Goal: Task Accomplishment & Management: Use online tool/utility

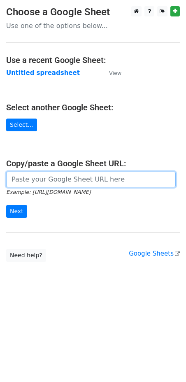
click at [47, 182] on input "url" at bounding box center [90, 179] width 169 height 16
paste input "https://docs.google.com/spreadsheets/d/1PJg0_74jJOmBYzjHK0ETijlWLZsoPGcisUC2F_V…"
type input "https://docs.google.com/spreadsheets/d/1PJg0_74jJOmBYzjHK0ETijlWLZsoPGcisUC2F_V…"
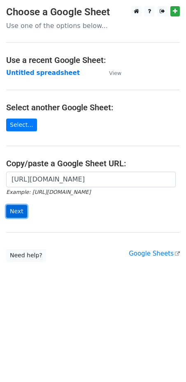
click at [15, 213] on input "Next" at bounding box center [16, 211] width 21 height 13
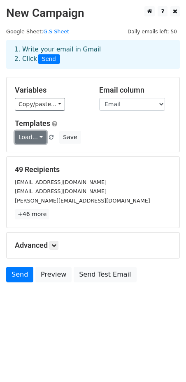
click at [37, 138] on link "Load..." at bounding box center [31, 137] width 32 height 13
click at [56, 247] on icon at bounding box center [53, 245] width 5 height 5
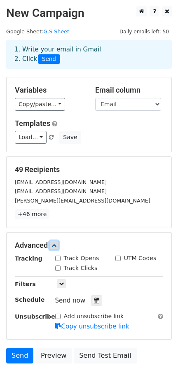
click at [56, 247] on icon at bounding box center [53, 245] width 5 height 5
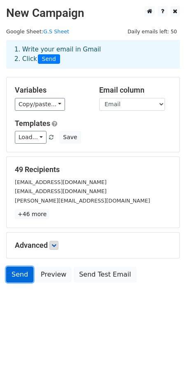
click at [20, 278] on link "Send" at bounding box center [19, 274] width 27 height 16
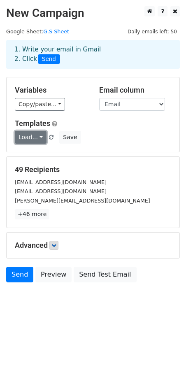
click at [35, 137] on link "Load..." at bounding box center [31, 137] width 32 height 13
click at [40, 155] on link "1st Campaign" at bounding box center [47, 155] width 65 height 13
click at [37, 131] on div "Templates Load... 1st Campaign Save" at bounding box center [93, 131] width 169 height 25
click at [37, 137] on link "Load..." at bounding box center [31, 137] width 32 height 13
click at [44, 155] on link "1st Campaign" at bounding box center [47, 155] width 65 height 13
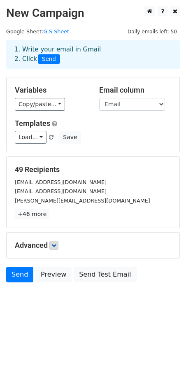
click at [50, 193] on small "[EMAIL_ADDRESS][DOMAIN_NAME]" at bounding box center [61, 191] width 92 height 6
click at [17, 271] on link "Send" at bounding box center [19, 274] width 27 height 16
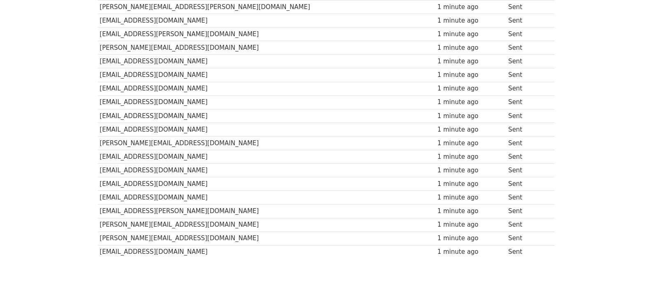
scroll to position [573, 0]
